Goal: Task Accomplishment & Management: Manage account settings

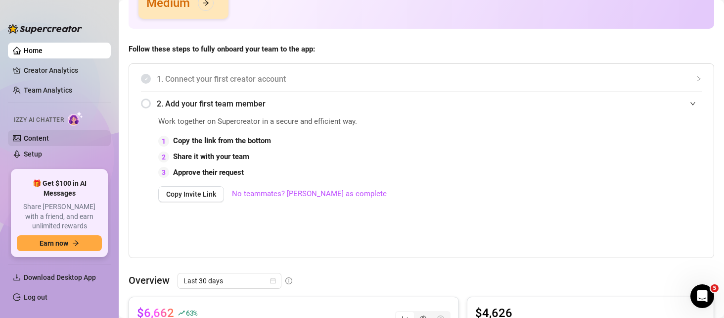
click at [49, 138] on link "Content" at bounding box center [36, 138] width 25 height 8
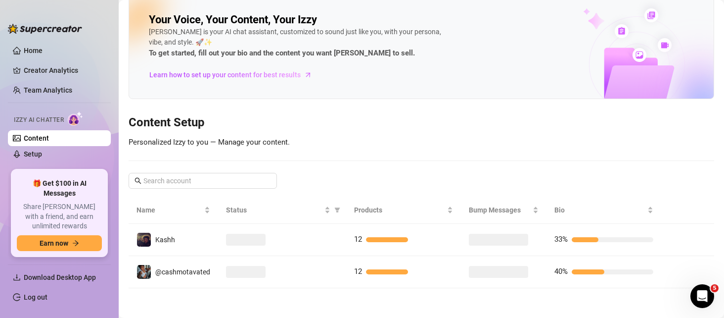
scroll to position [10, 0]
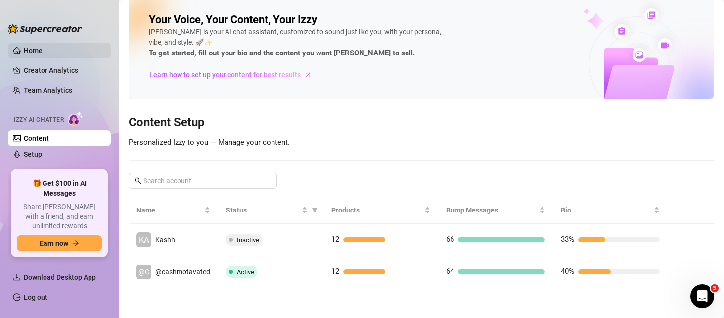
click at [43, 48] on link "Home" at bounding box center [33, 51] width 19 height 8
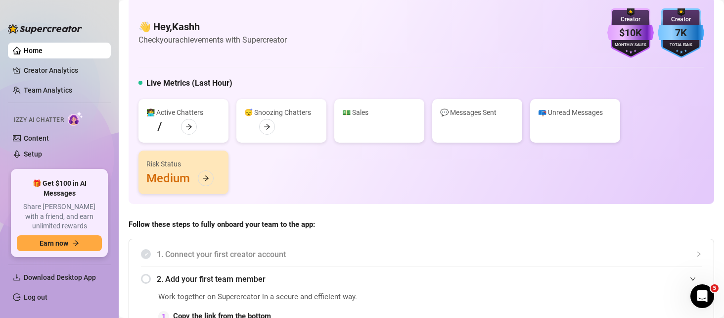
scroll to position [186, 0]
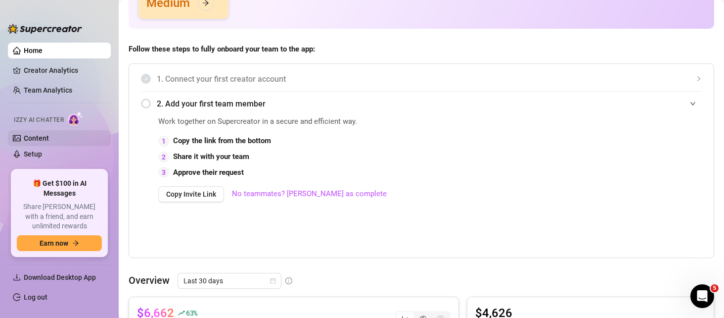
click at [49, 134] on link "Content" at bounding box center [36, 138] width 25 height 8
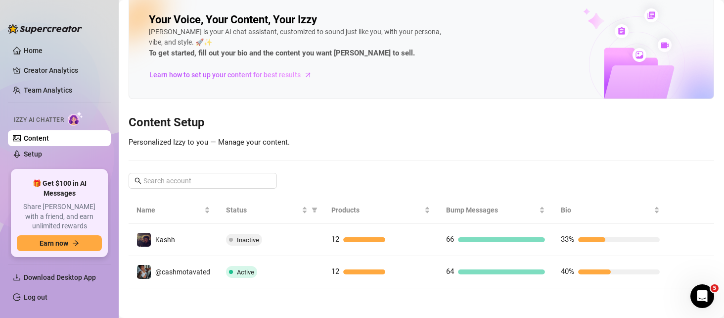
scroll to position [10, 0]
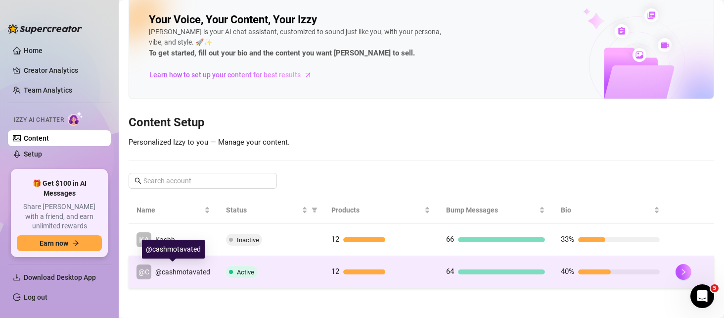
click at [178, 276] on div "@cashmotavated" at bounding box center [182, 271] width 55 height 11
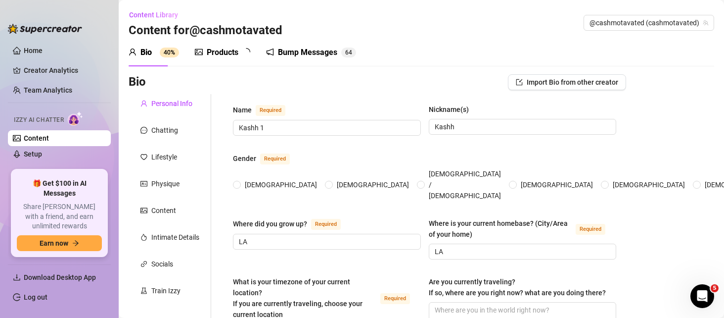
radio input "true"
type input "[DATE]"
